Goal: Task Accomplishment & Management: Manage account settings

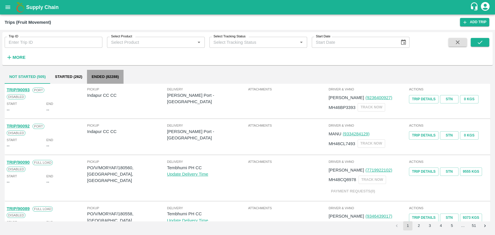
click at [93, 83] on button "Ended (82288)" at bounding box center [105, 77] width 37 height 14
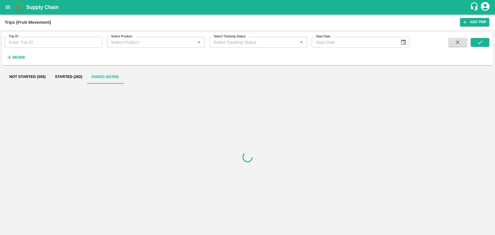
click at [66, 77] on button "Started (262)" at bounding box center [68, 77] width 37 height 14
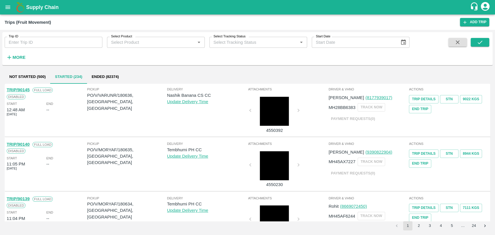
click at [92, 77] on button "Ended (82374)" at bounding box center [105, 77] width 37 height 14
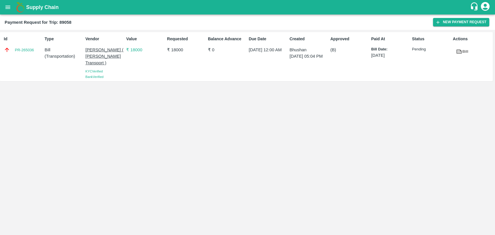
click at [51, 0] on html "Supply Chain Payment Request for Trip: 89058 New Payment Request Id PR-265036 T…" at bounding box center [247, 117] width 495 height 235
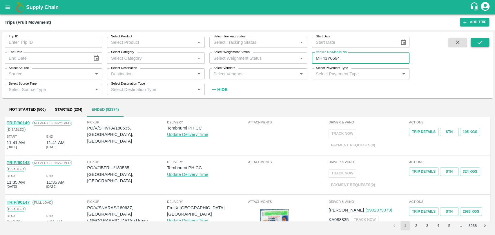
type input "MH43Y0694"
click at [473, 40] on button "submit" at bounding box center [480, 42] width 19 height 9
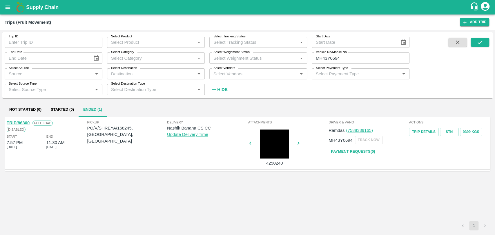
click at [25, 123] on link "TRIP/86300" at bounding box center [18, 123] width 23 height 5
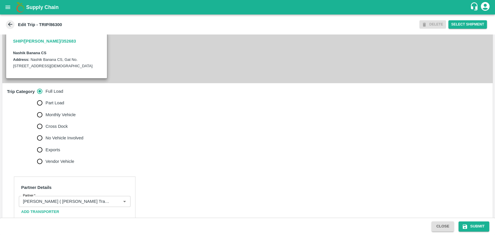
scroll to position [223, 0]
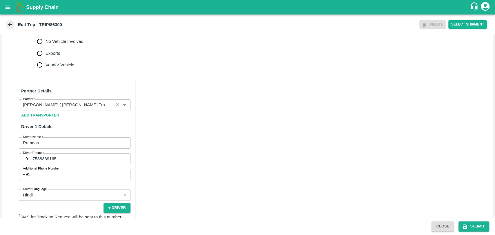
click at [55, 108] on input "Partner   *" at bounding box center [66, 105] width 91 height 8
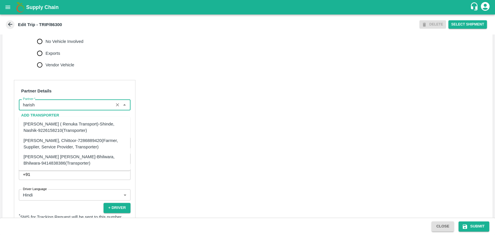
click at [54, 126] on div "[PERSON_NAME] ( Renuka Transport)-Shinde, Nashik-9226158210(Transporter)" at bounding box center [75, 127] width 102 height 13
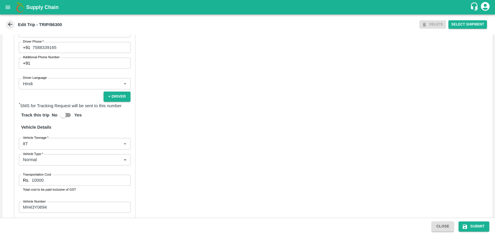
scroll to position [384, 0]
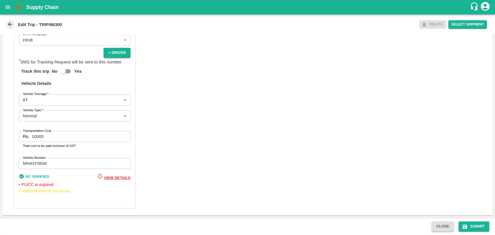
type input "[PERSON_NAME] ( Renuka Transport)-Shinde, Nashik-9226158210(Transporter)"
click at [32, 104] on body "Supply Chain Edit Trip - TRIP/86300 DELETE Select Shipment Trip Details Trip Ty…" at bounding box center [247, 117] width 495 height 235
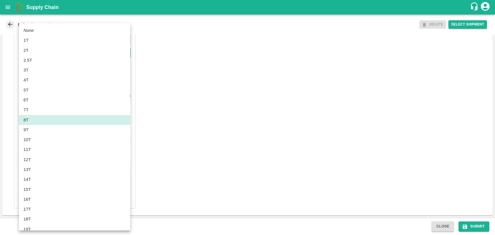
click at [35, 138] on div "10T" at bounding box center [75, 140] width 102 height 6
type input "10000"
